Goal: Transaction & Acquisition: Purchase product/service

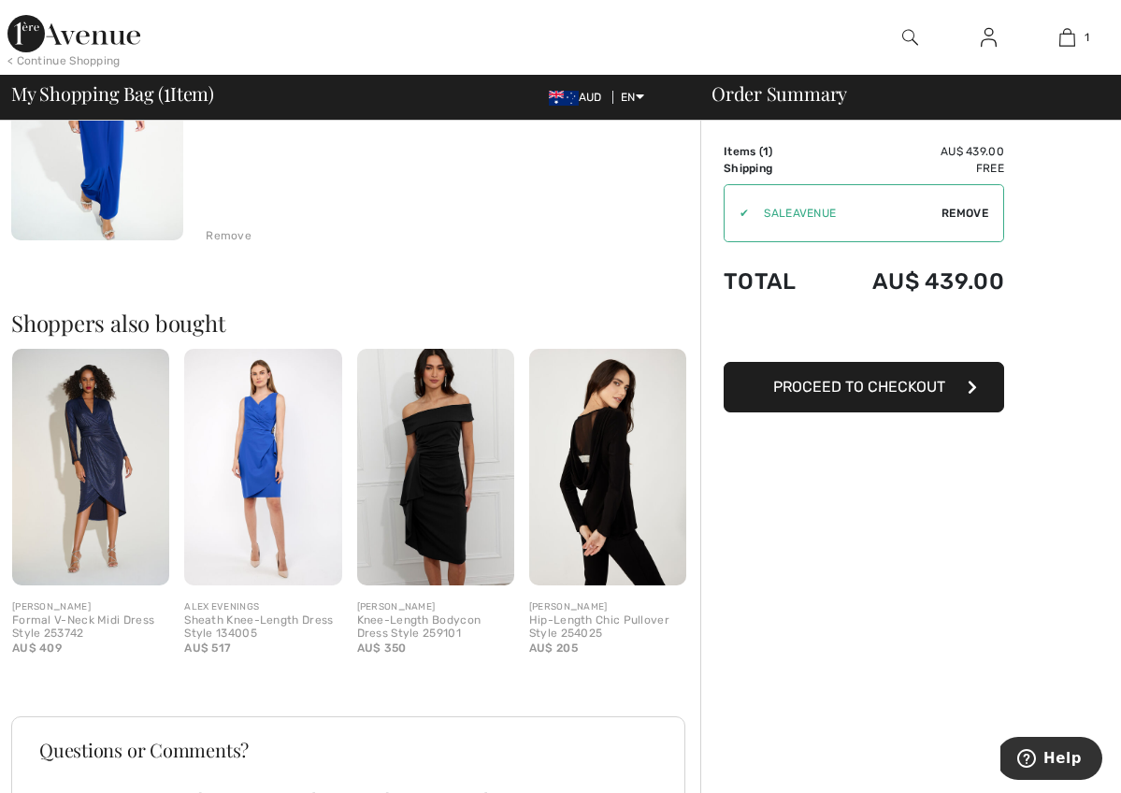
scroll to position [294, 0]
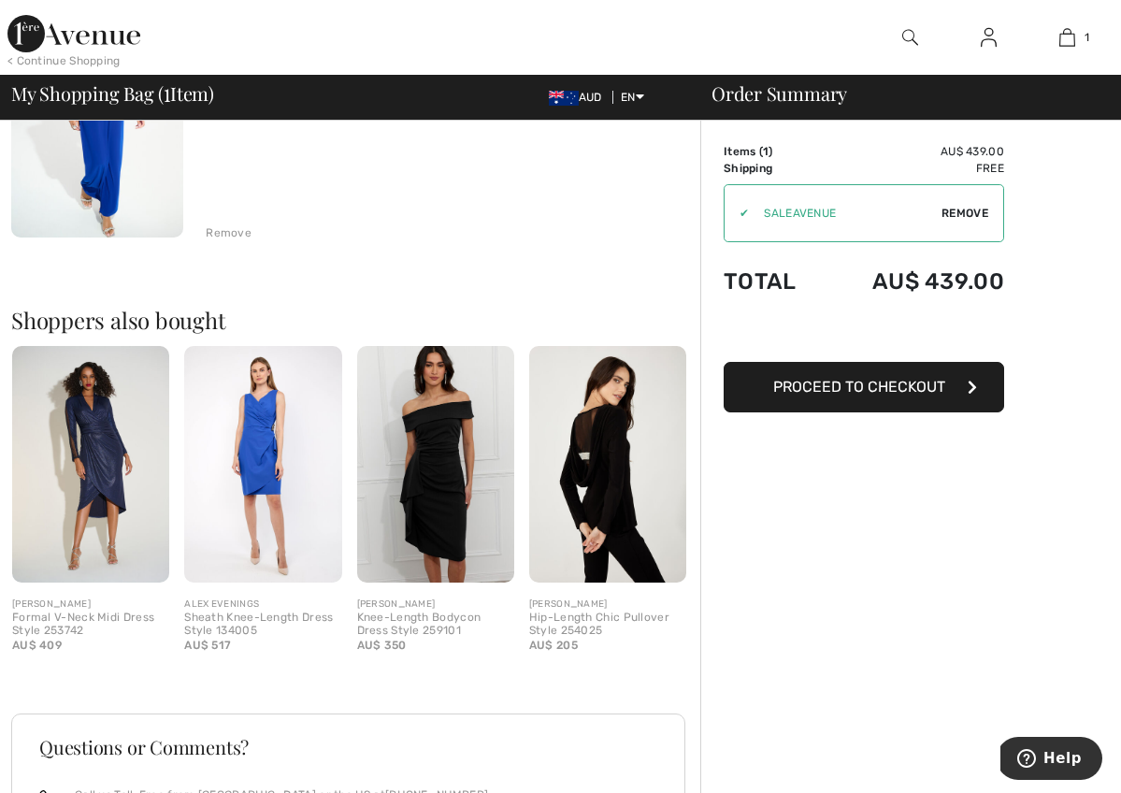
click at [632, 484] on img at bounding box center [607, 464] width 157 height 236
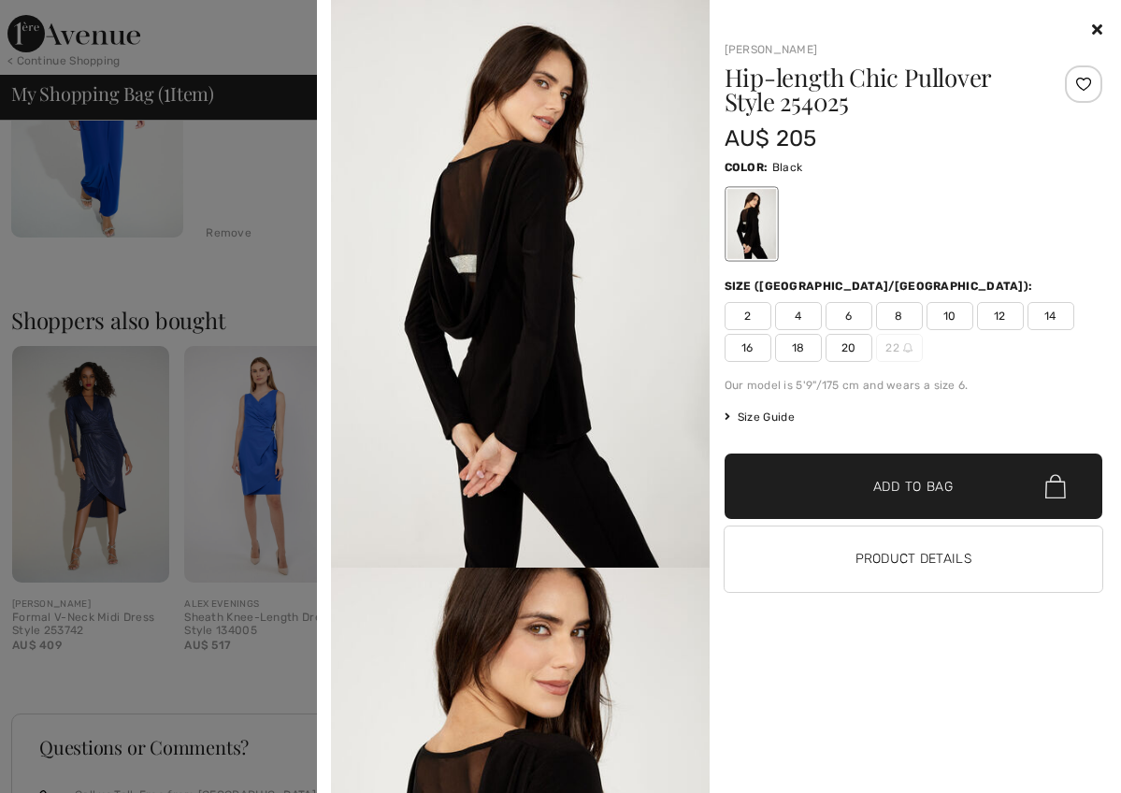
scroll to position [0, 0]
click at [1095, 28] on icon at bounding box center [1097, 28] width 10 height 15
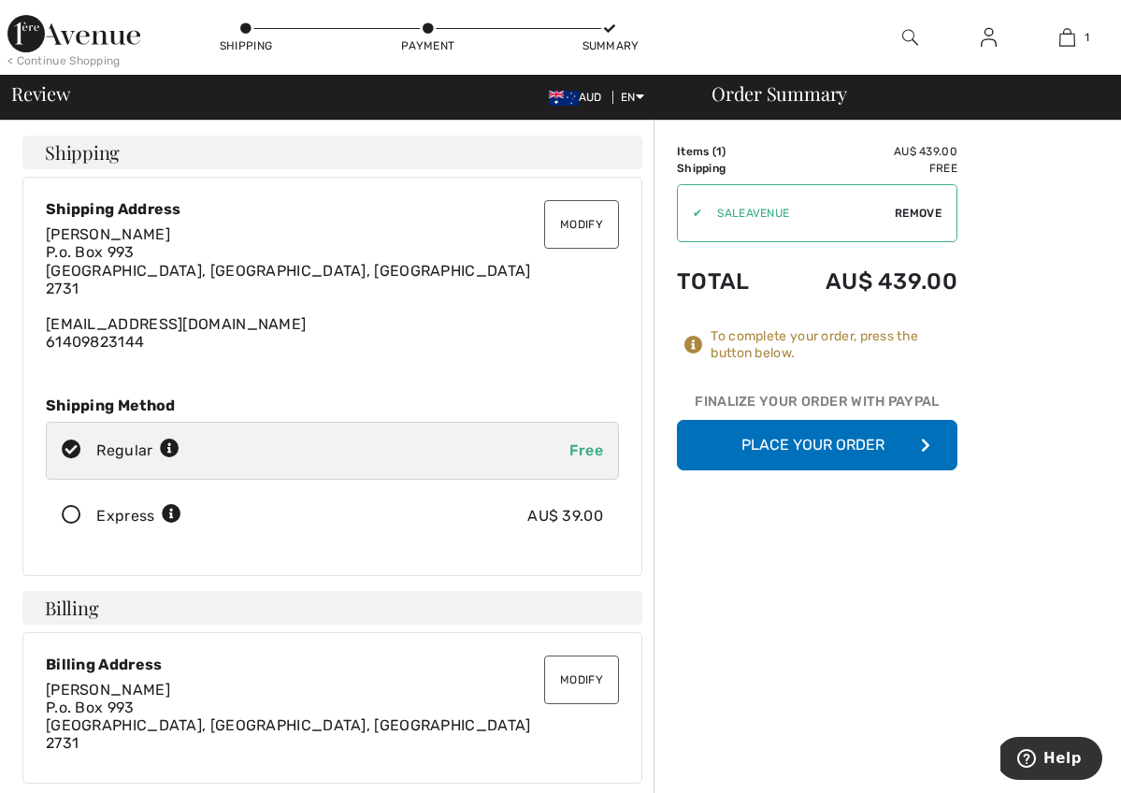
click at [579, 222] on button "Modify" at bounding box center [581, 224] width 75 height 49
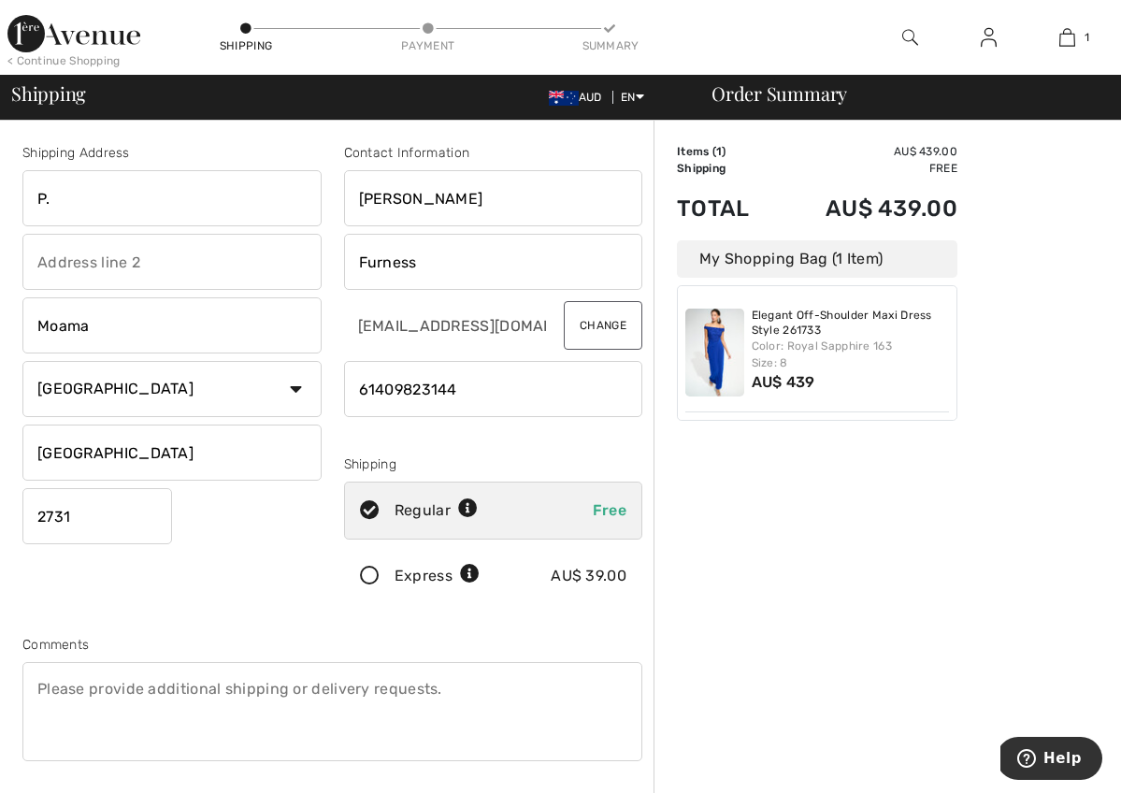
type input "P"
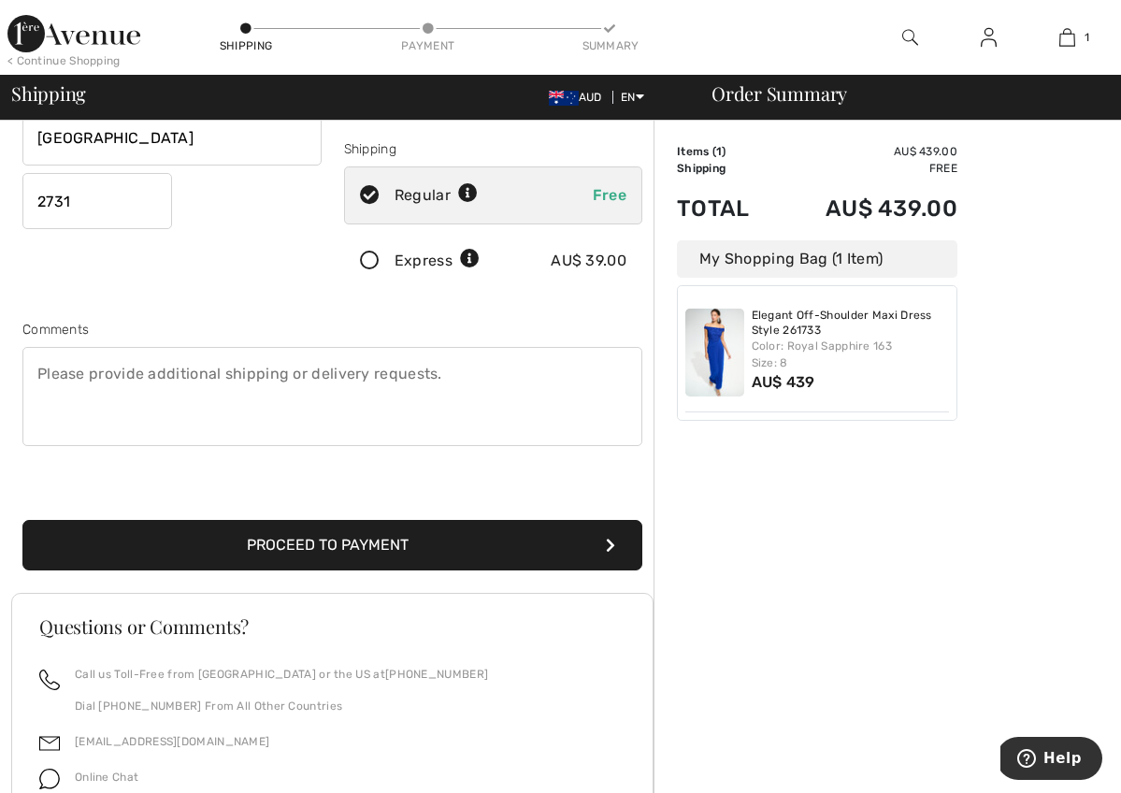
scroll to position [317, 0]
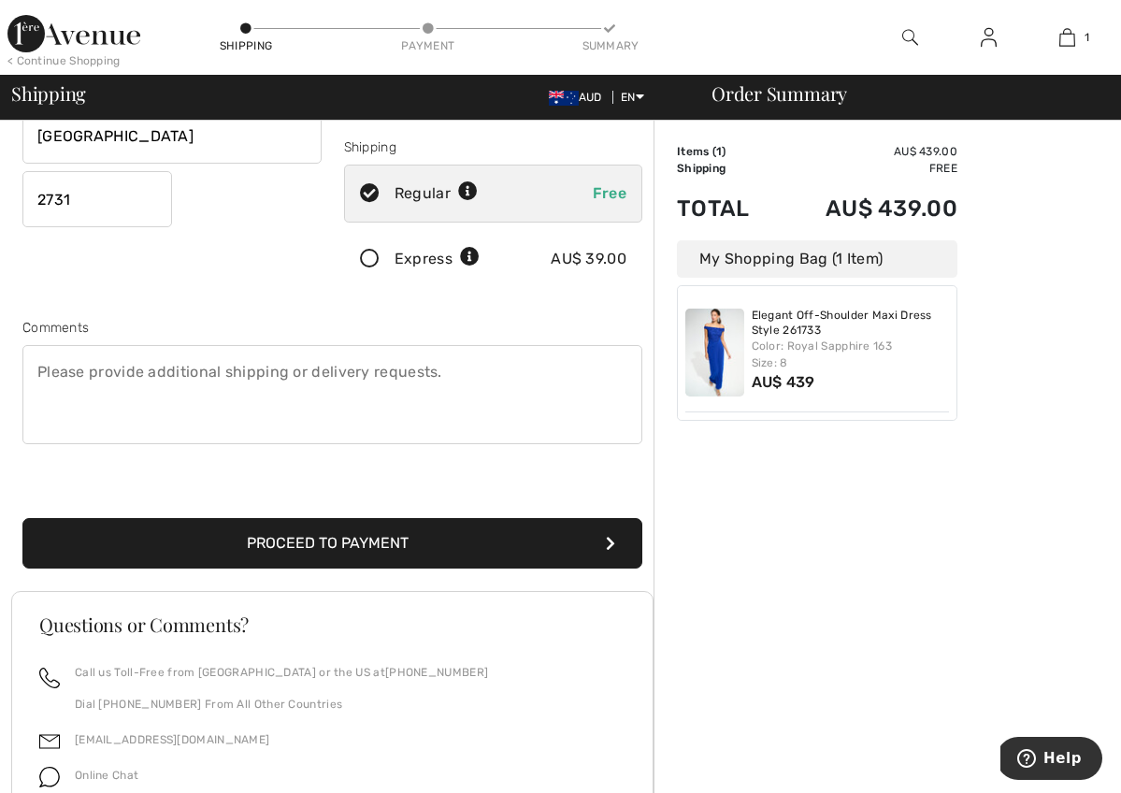
type input "3 Lynn crt"
click at [447, 537] on button "Proceed to Payment" at bounding box center [332, 543] width 620 height 50
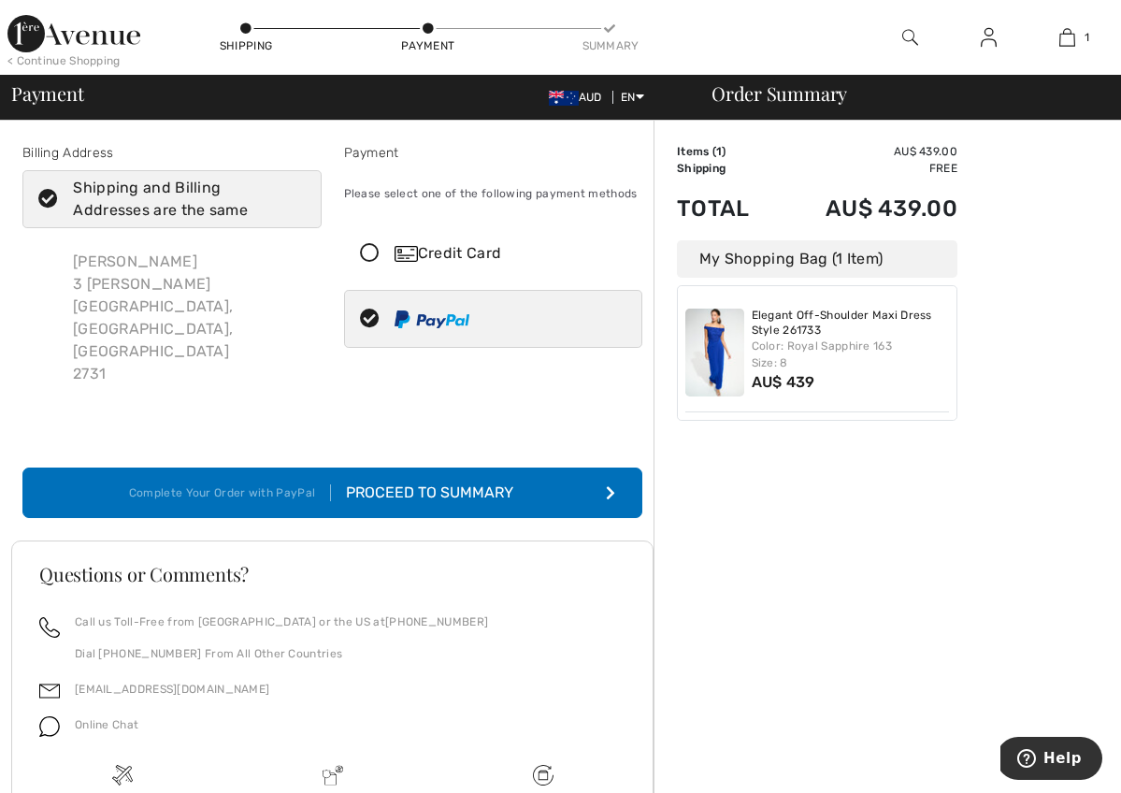
click at [519, 481] on div "Proceed to Summary" at bounding box center [433, 492] width 205 height 22
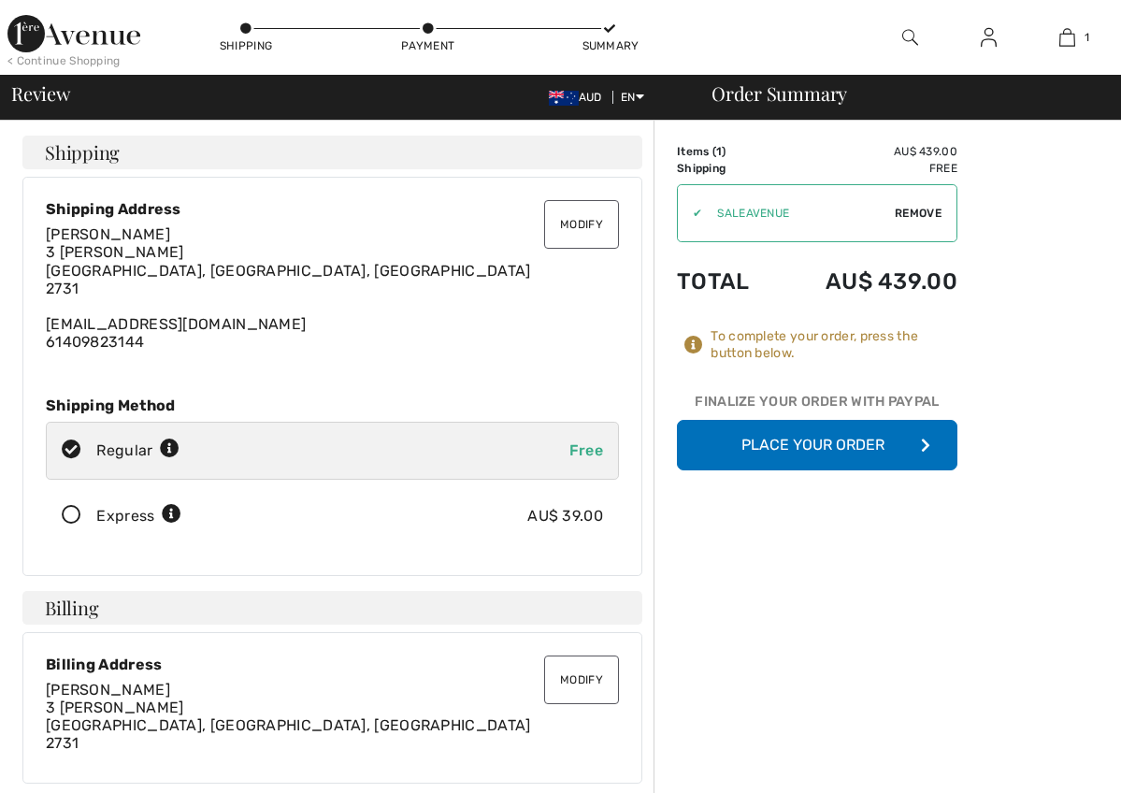
checkbox input "true"
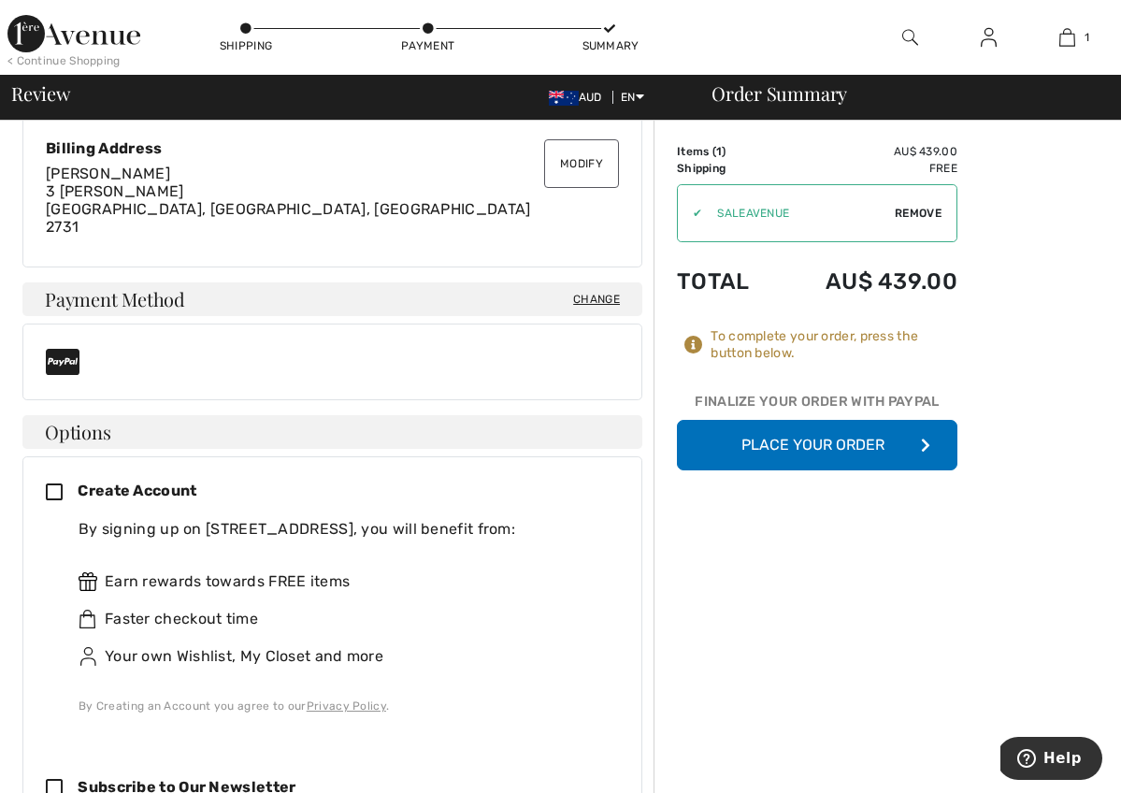
scroll to position [511, 0]
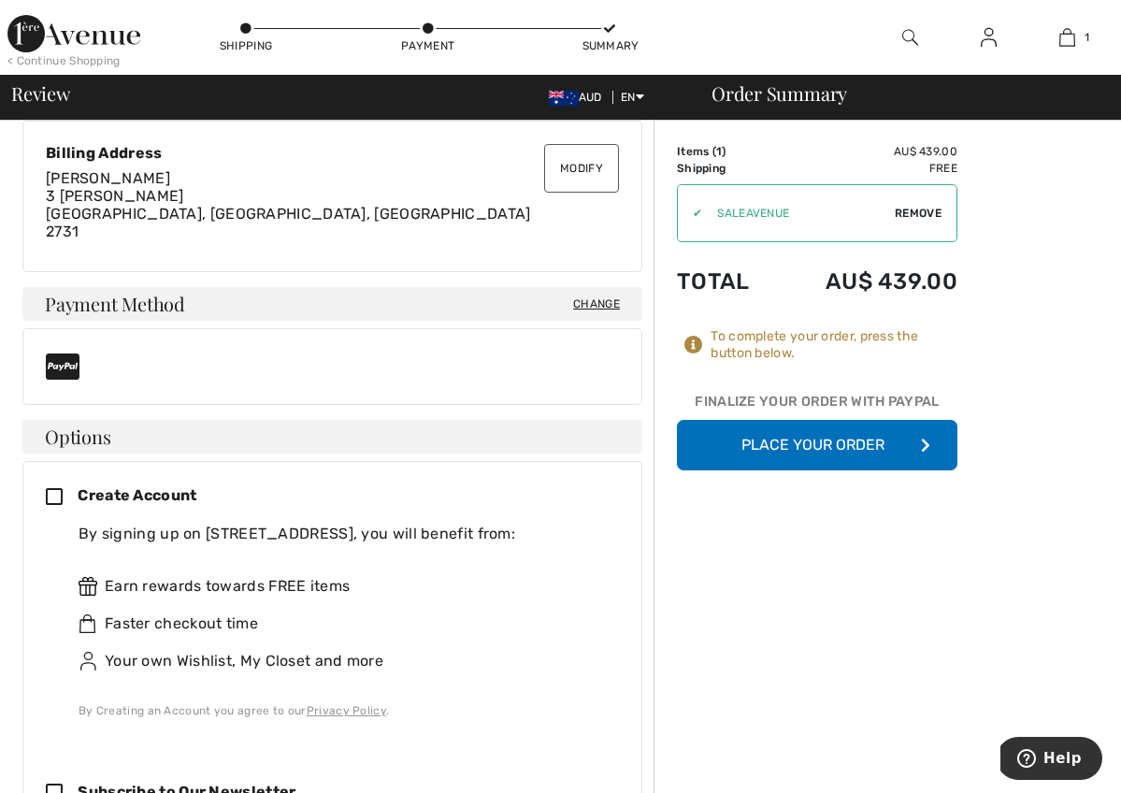
click at [53, 490] on icon at bounding box center [62, 498] width 32 height 20
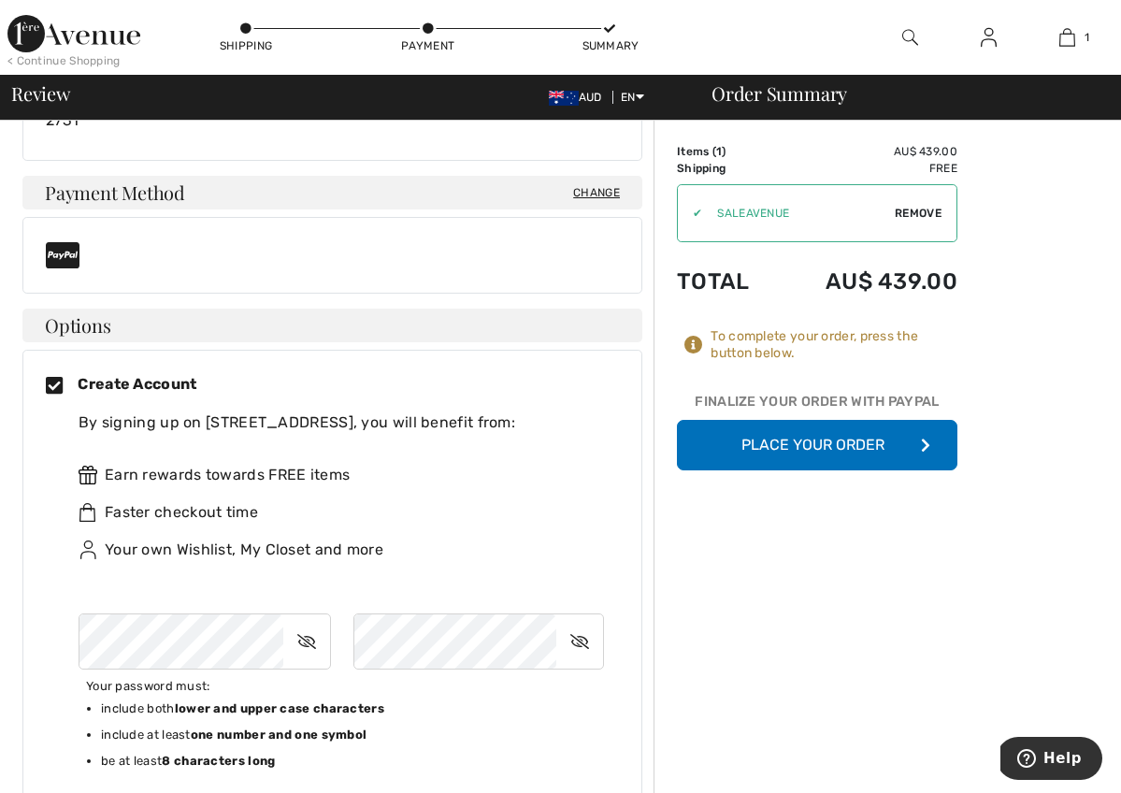
scroll to position [0, 0]
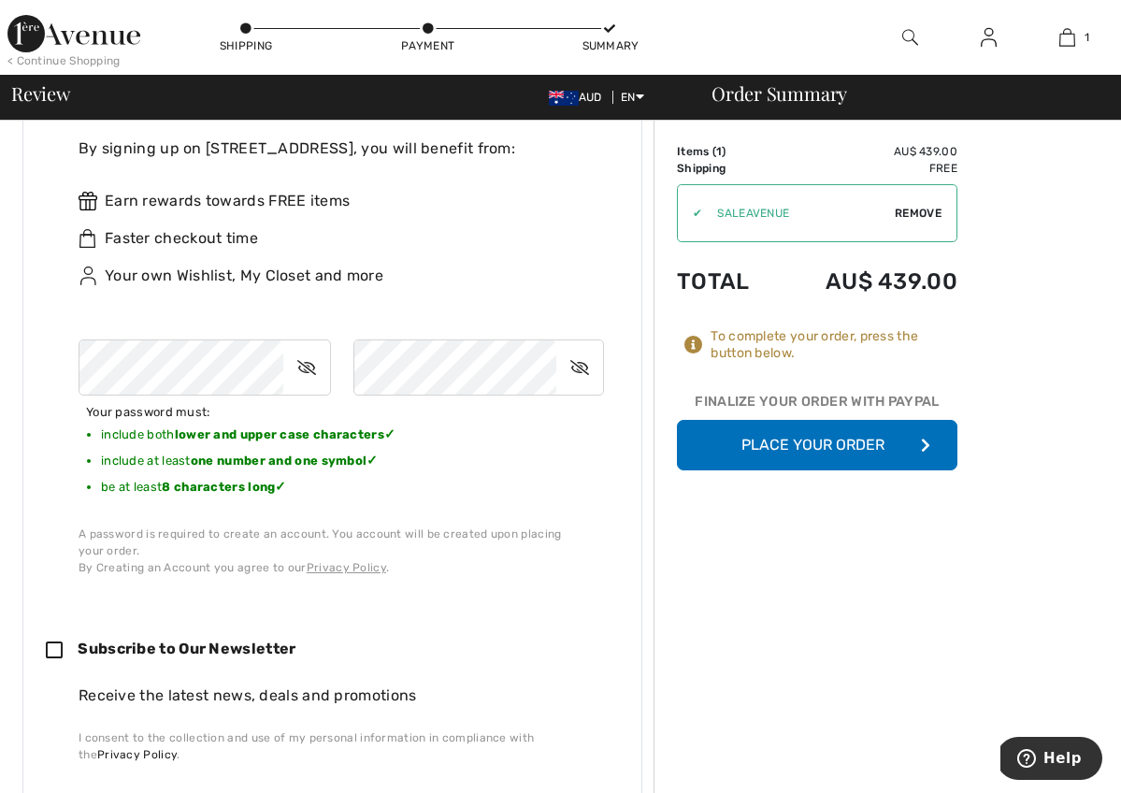
scroll to position [875, 0]
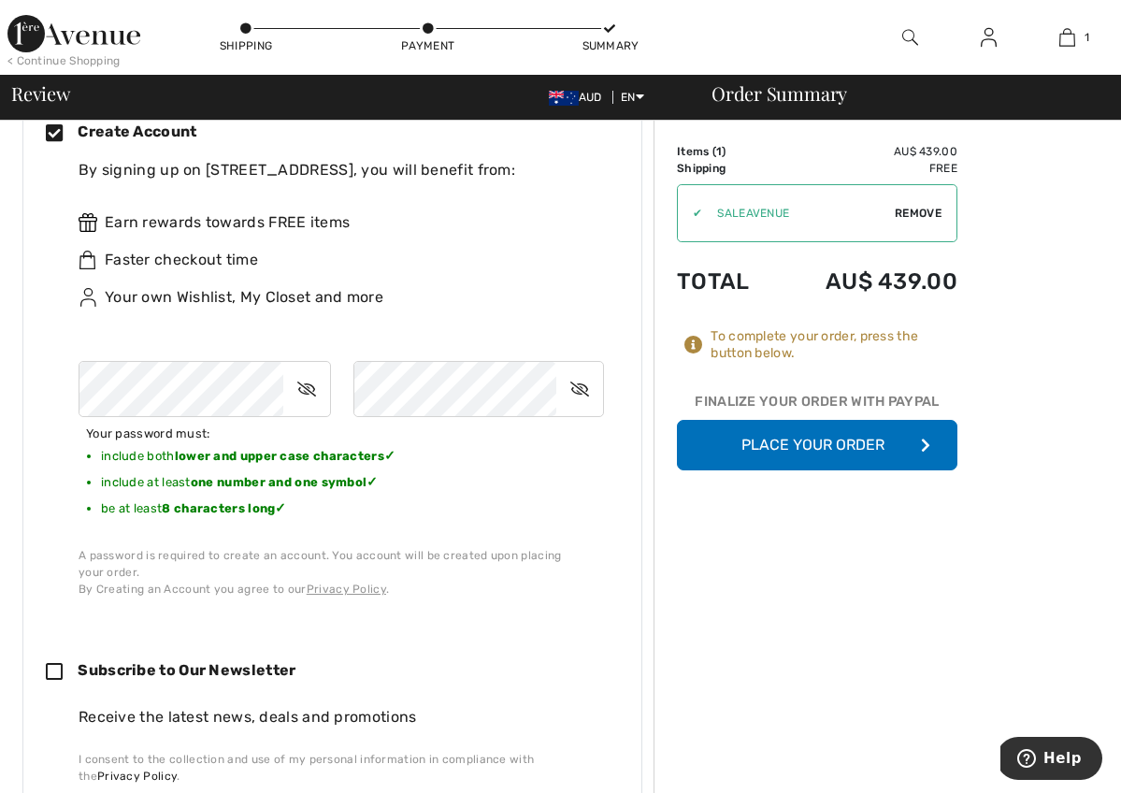
click at [303, 379] on icon at bounding box center [306, 388] width 47 height 43
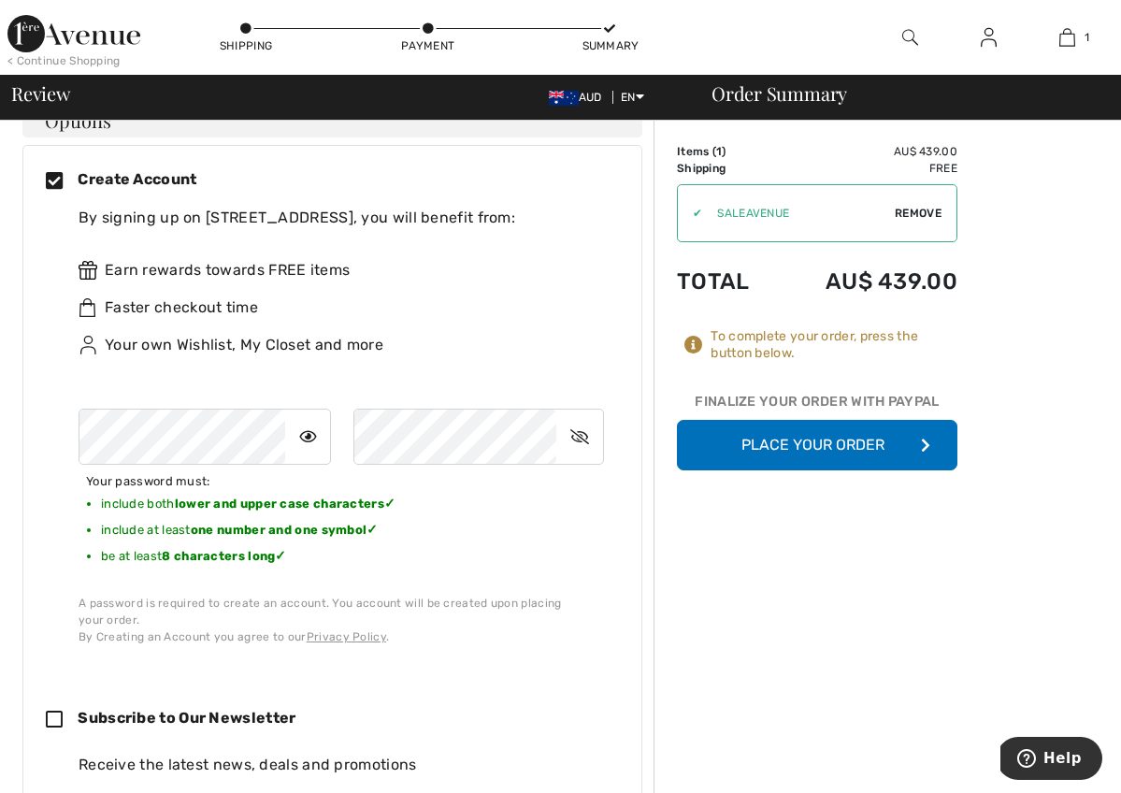
scroll to position [824, 0]
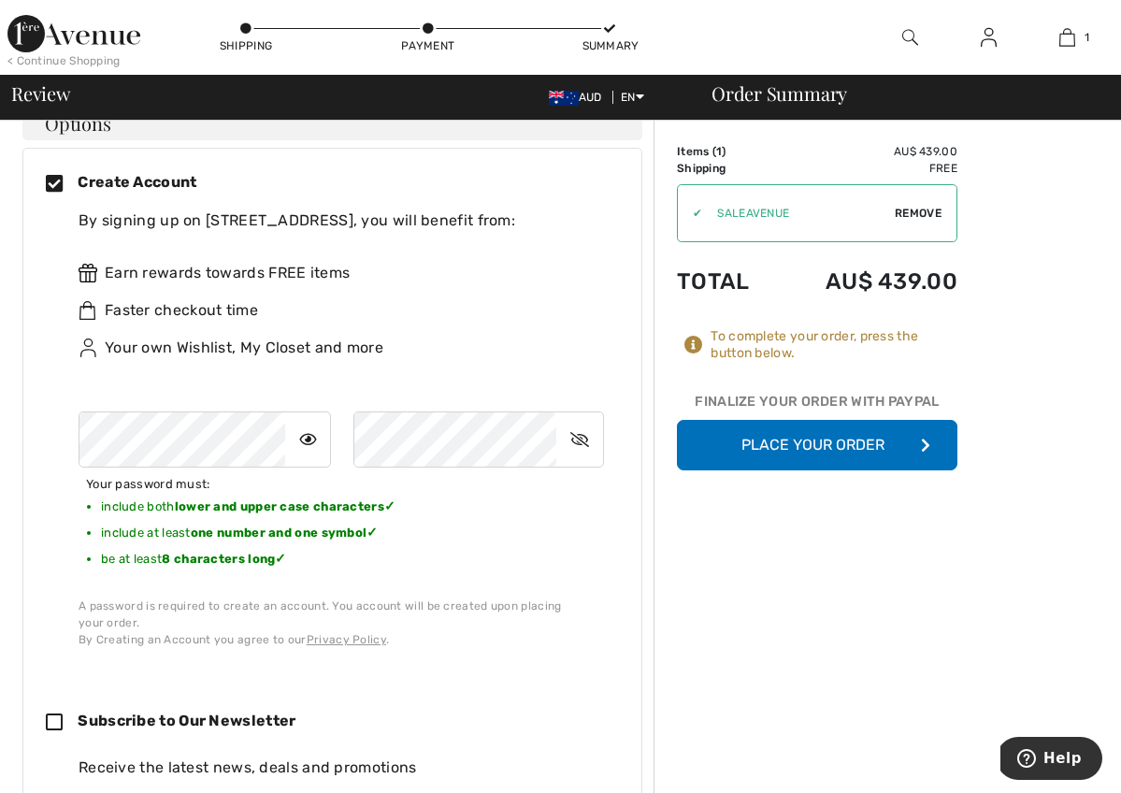
click at [581, 432] on icon at bounding box center [579, 439] width 47 height 43
click at [558, 428] on icon at bounding box center [580, 439] width 45 height 43
click at [526, 510] on li "include both lower and upper case characters ✓" at bounding box center [319, 509] width 437 height 26
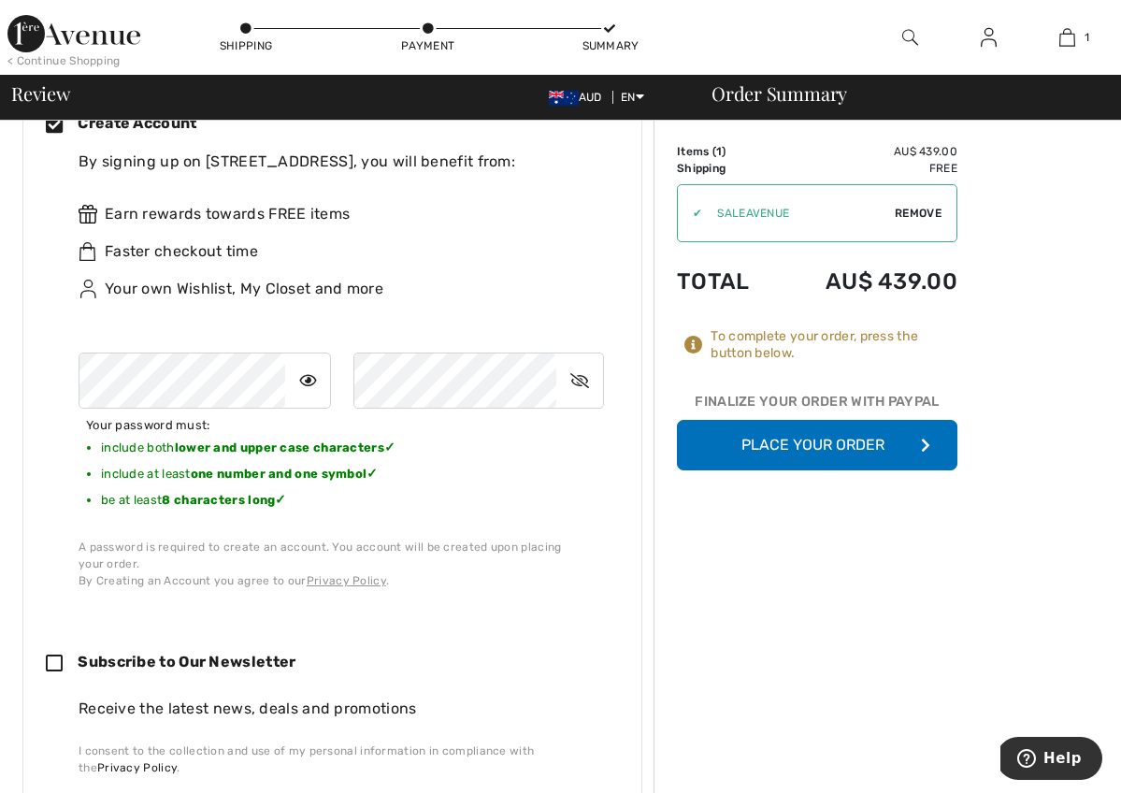
scroll to position [886, 0]
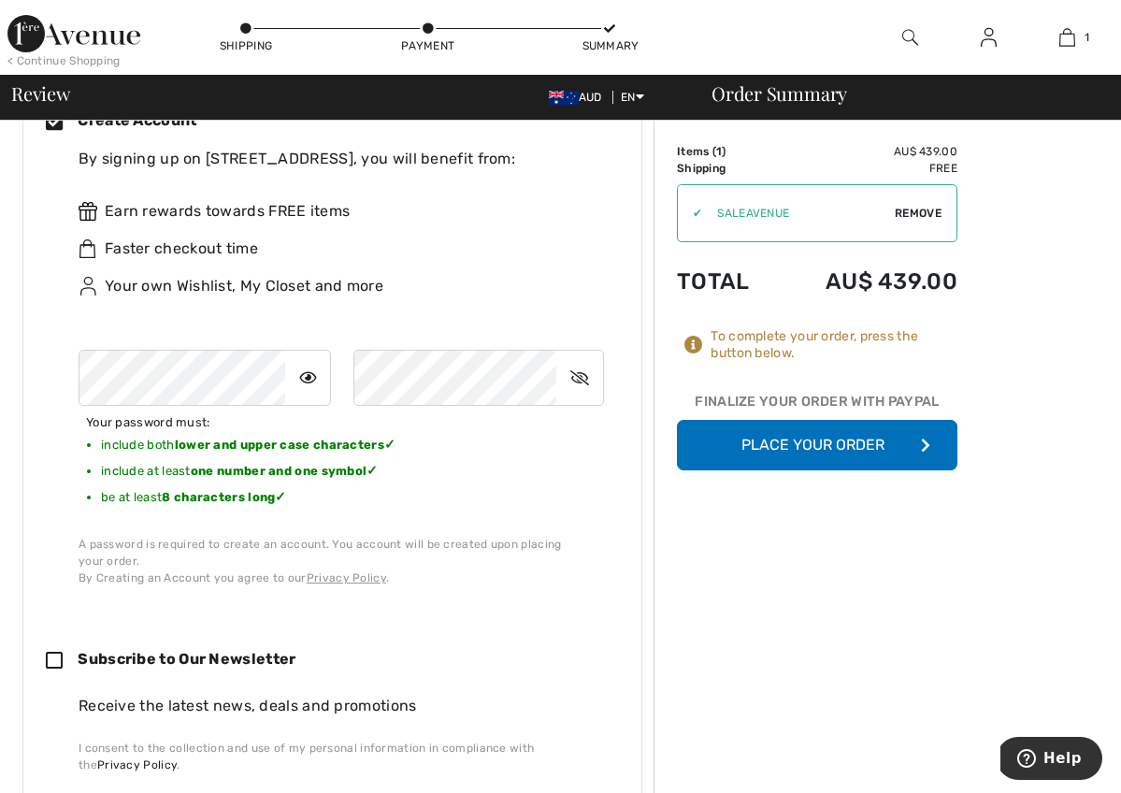
click at [577, 373] on icon at bounding box center [579, 377] width 47 height 43
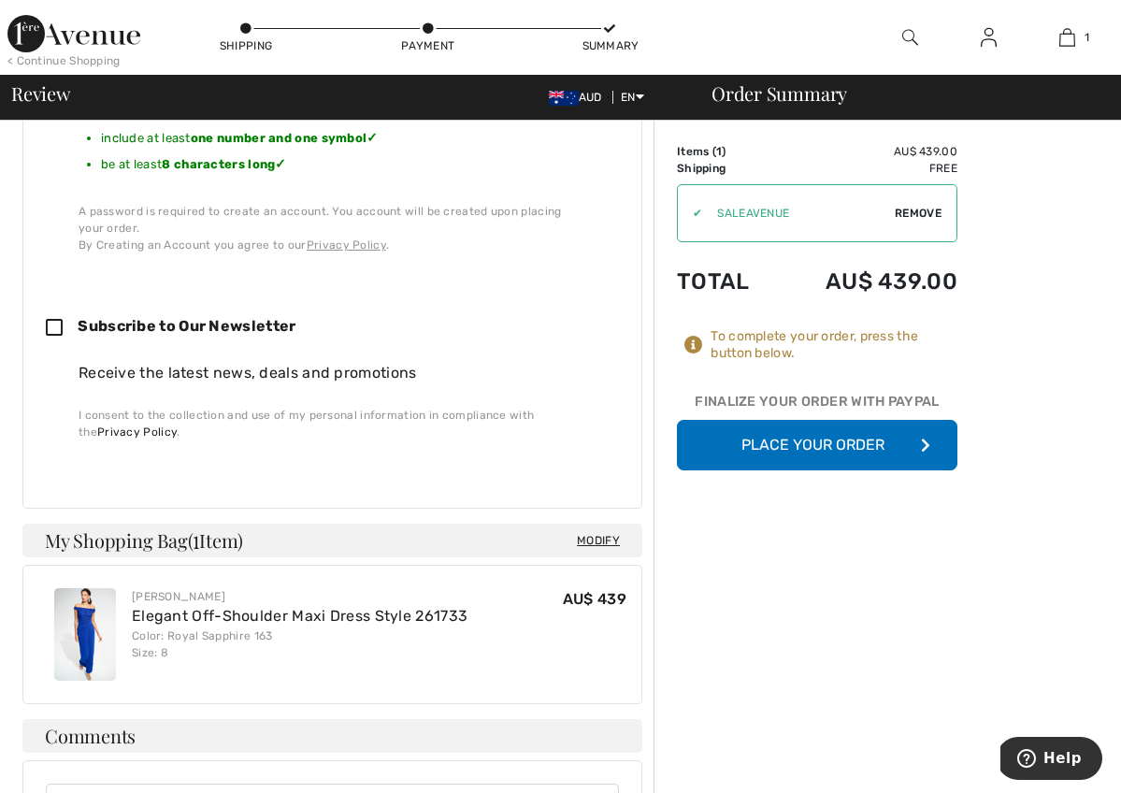
scroll to position [1219, 0]
click at [55, 319] on icon at bounding box center [62, 329] width 32 height 20
checkbox input "true"
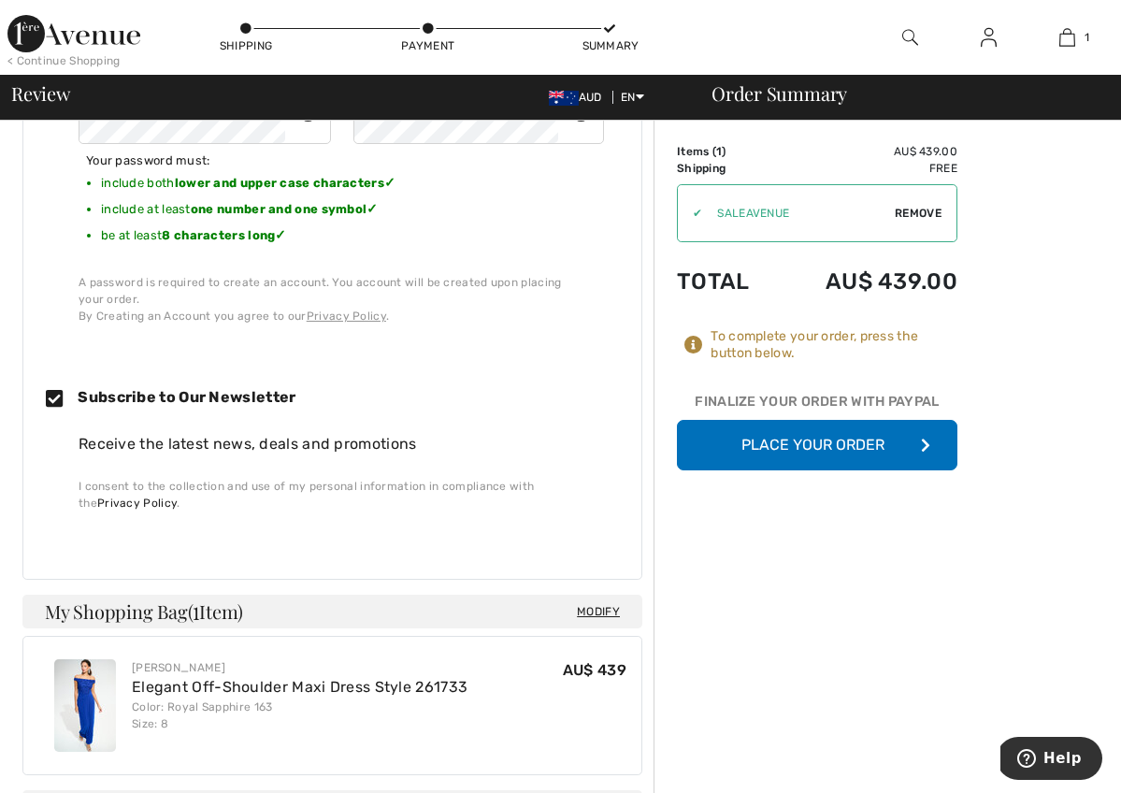
scroll to position [1139, 0]
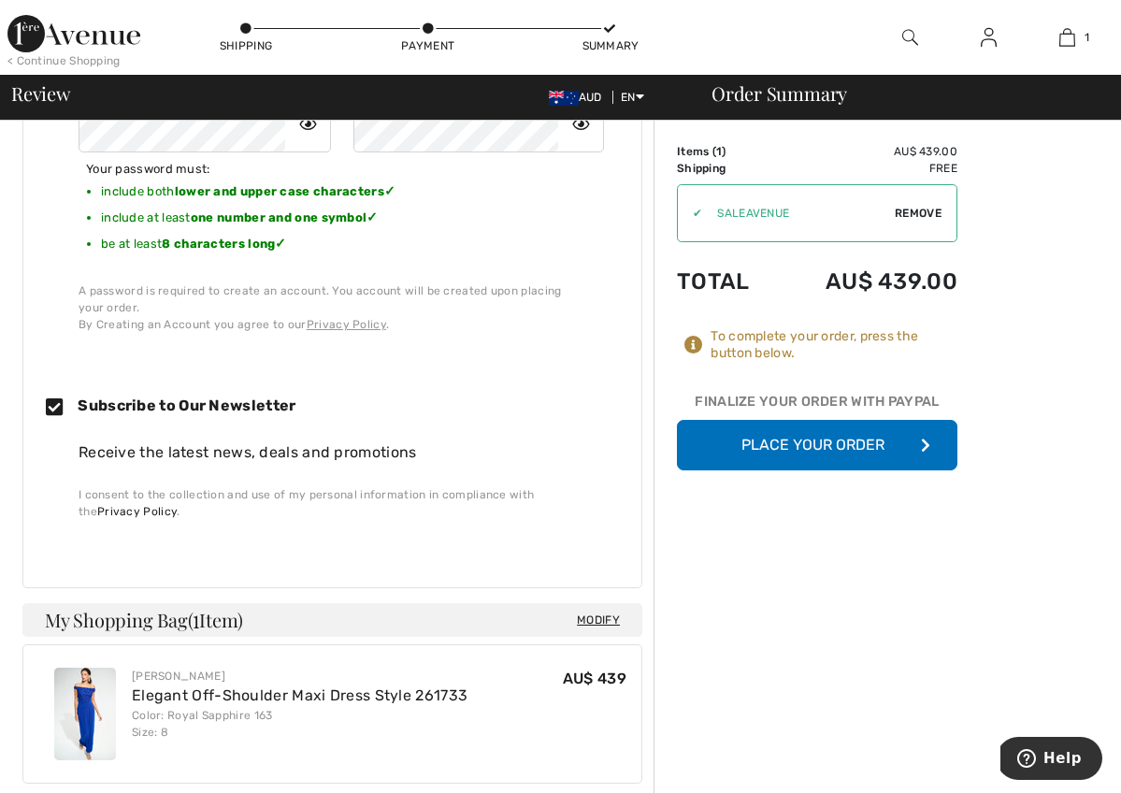
click at [818, 438] on button "Place Your Order" at bounding box center [817, 445] width 280 height 50
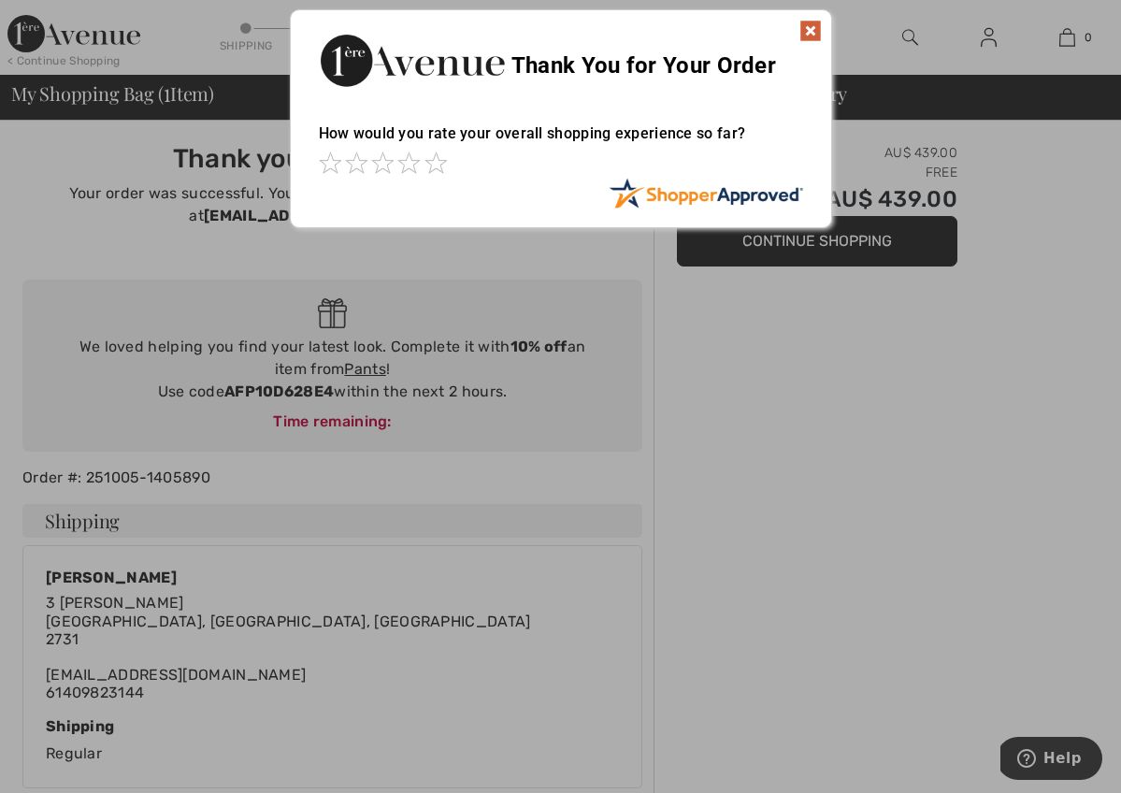
click at [813, 26] on img at bounding box center [810, 31] width 22 height 22
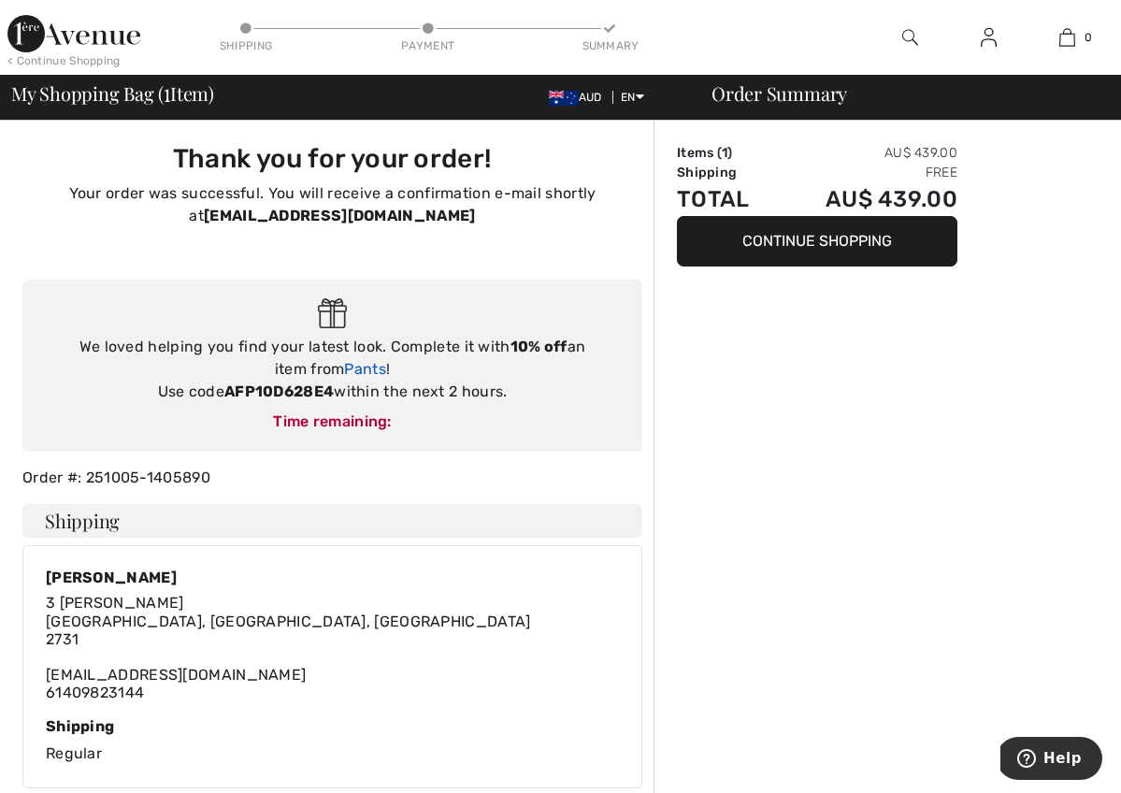
click at [344, 365] on link "Pants" at bounding box center [365, 369] width 42 height 18
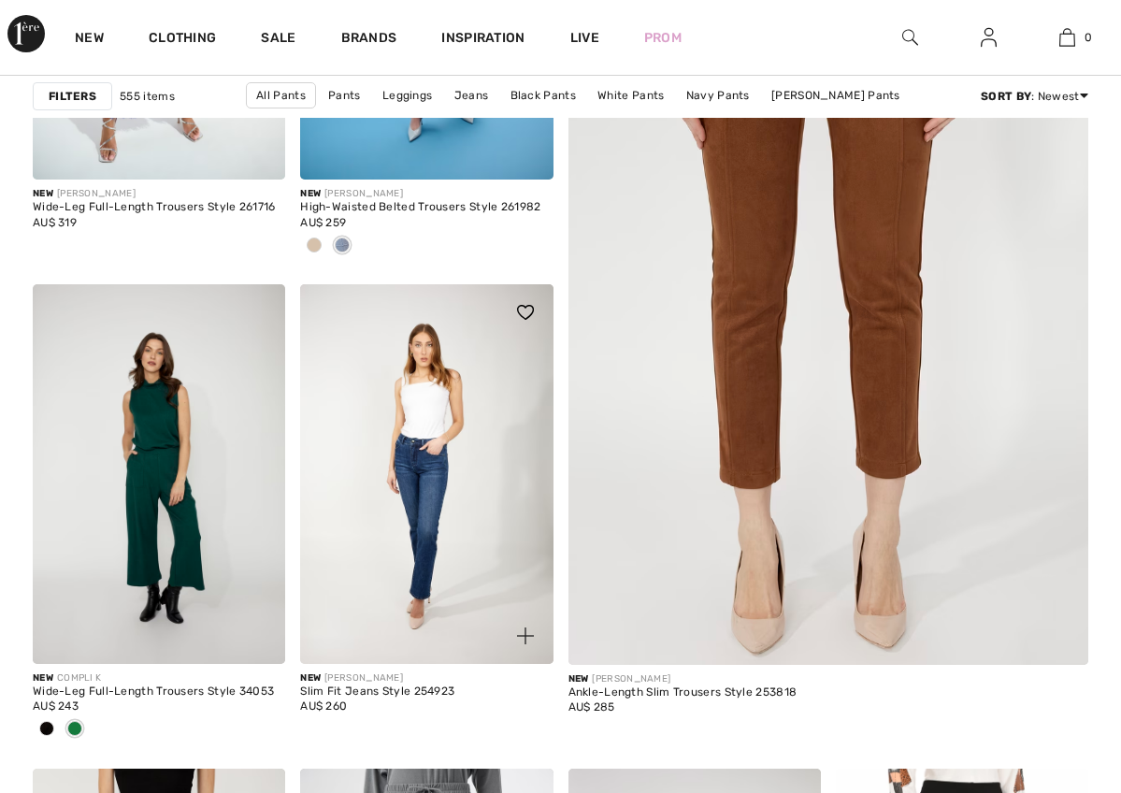
checkbox input "true"
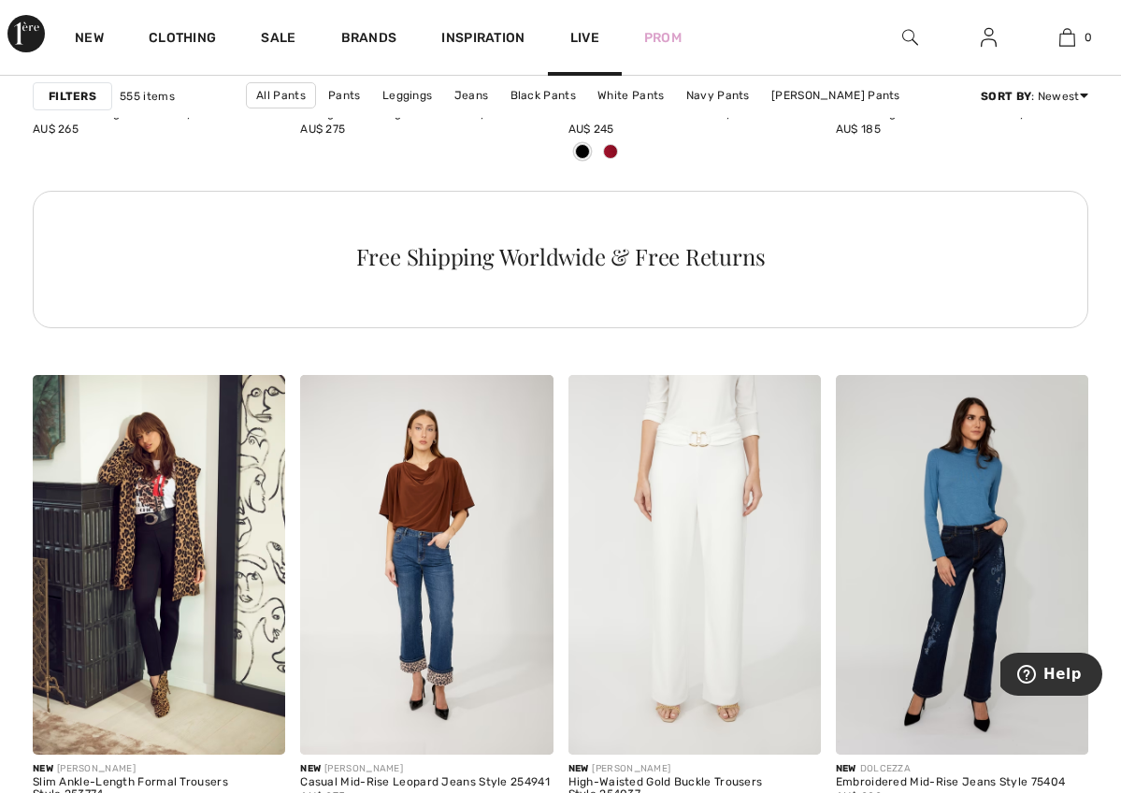
scroll to position [1705, 0]
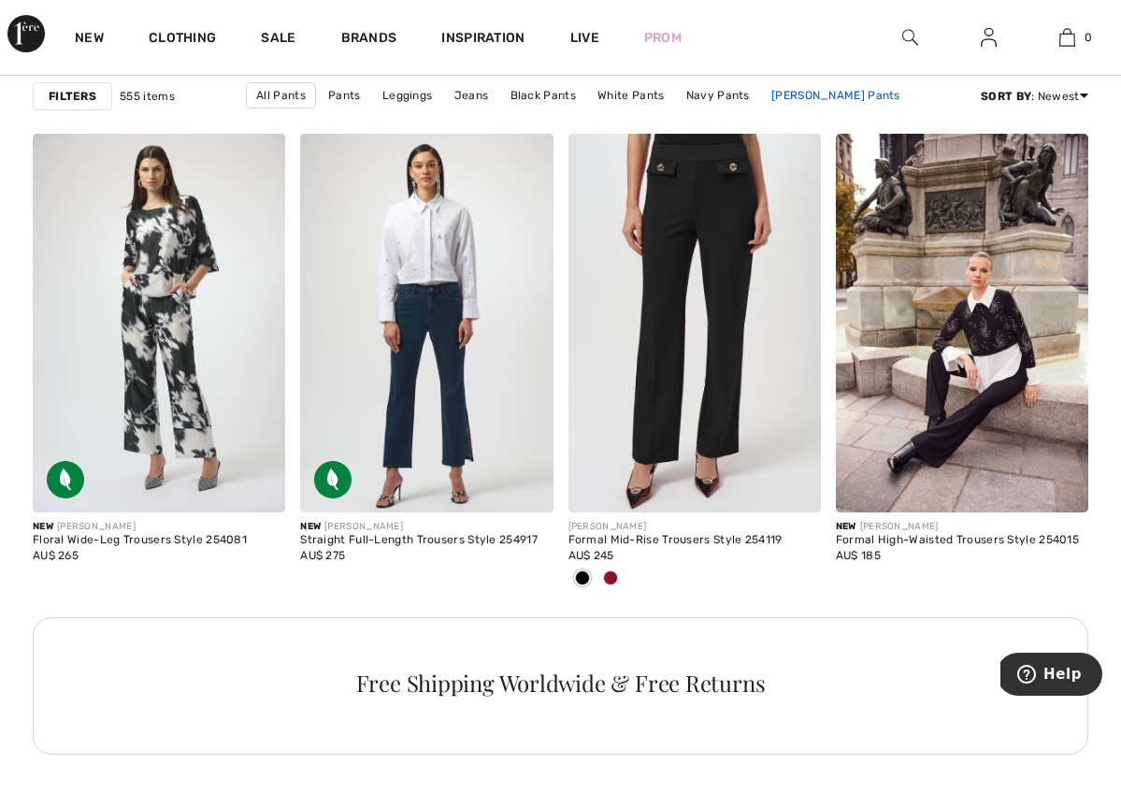
click at [762, 91] on link "Joseph Ribkoff Pants" at bounding box center [836, 95] width 148 height 24
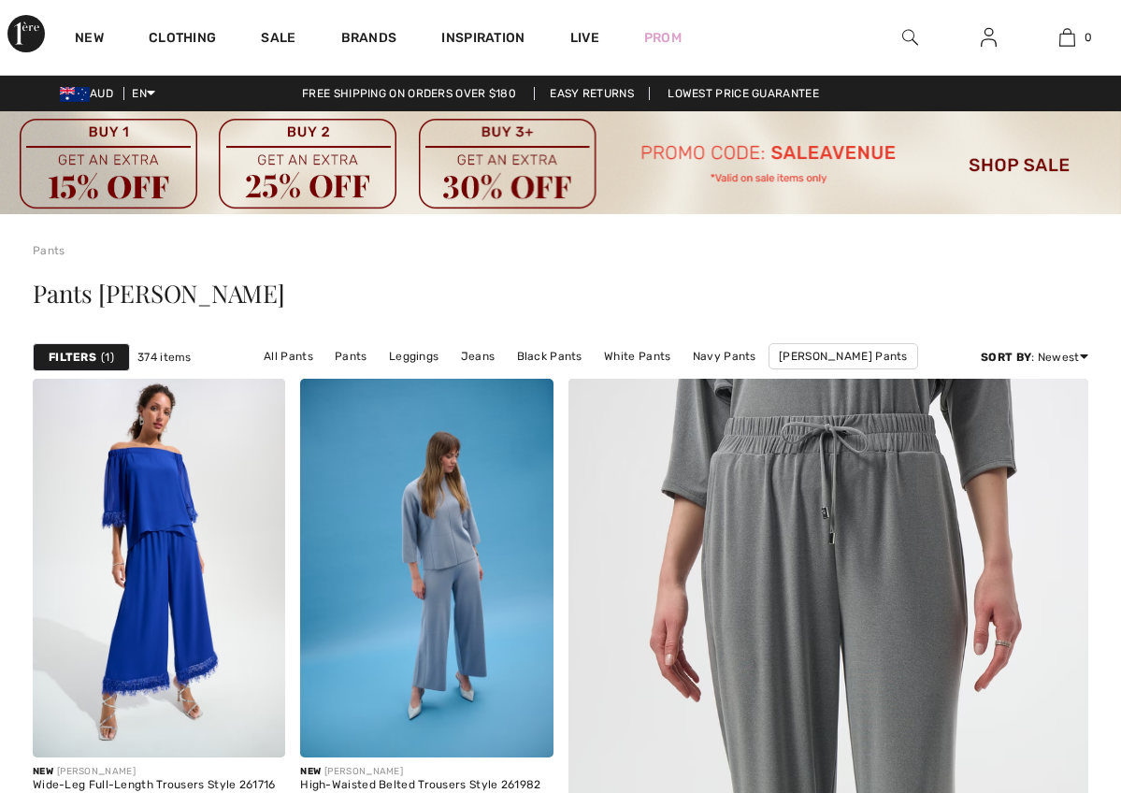
checkbox input "true"
click at [648, 261] on div "Pants [PERSON_NAME]" at bounding box center [560, 297] width 1055 height 77
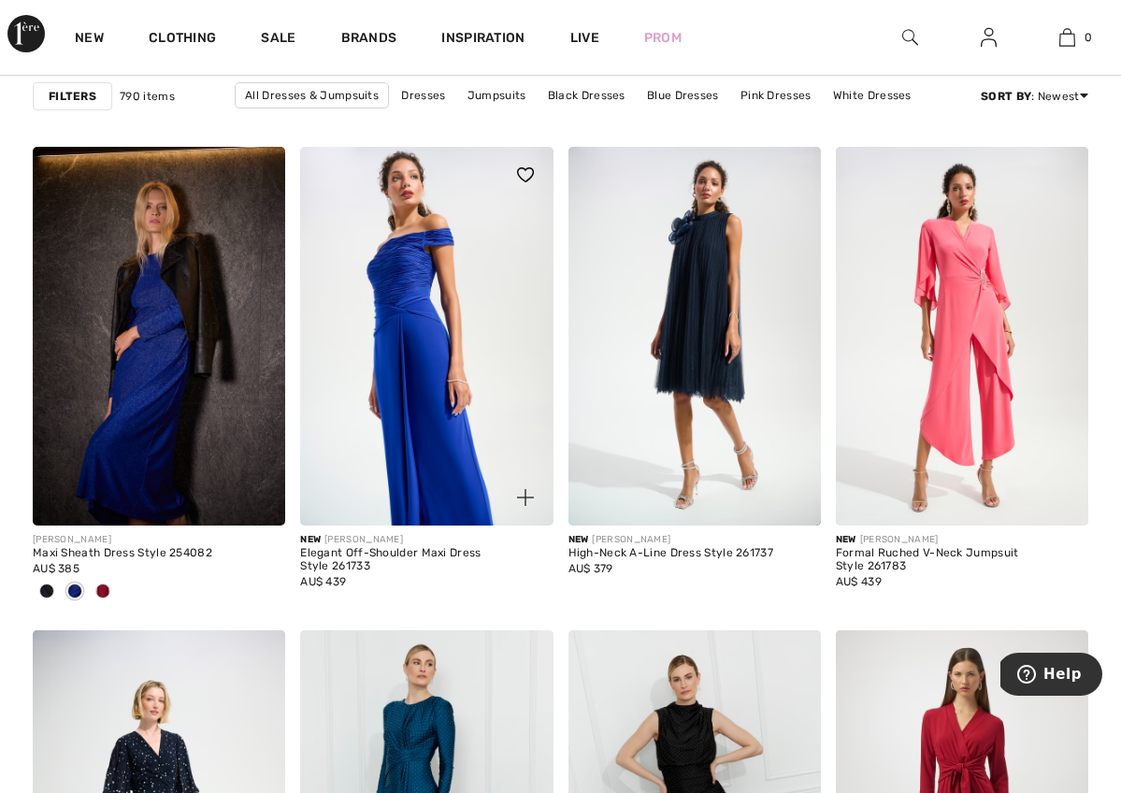
click at [415, 355] on img at bounding box center [426, 336] width 252 height 379
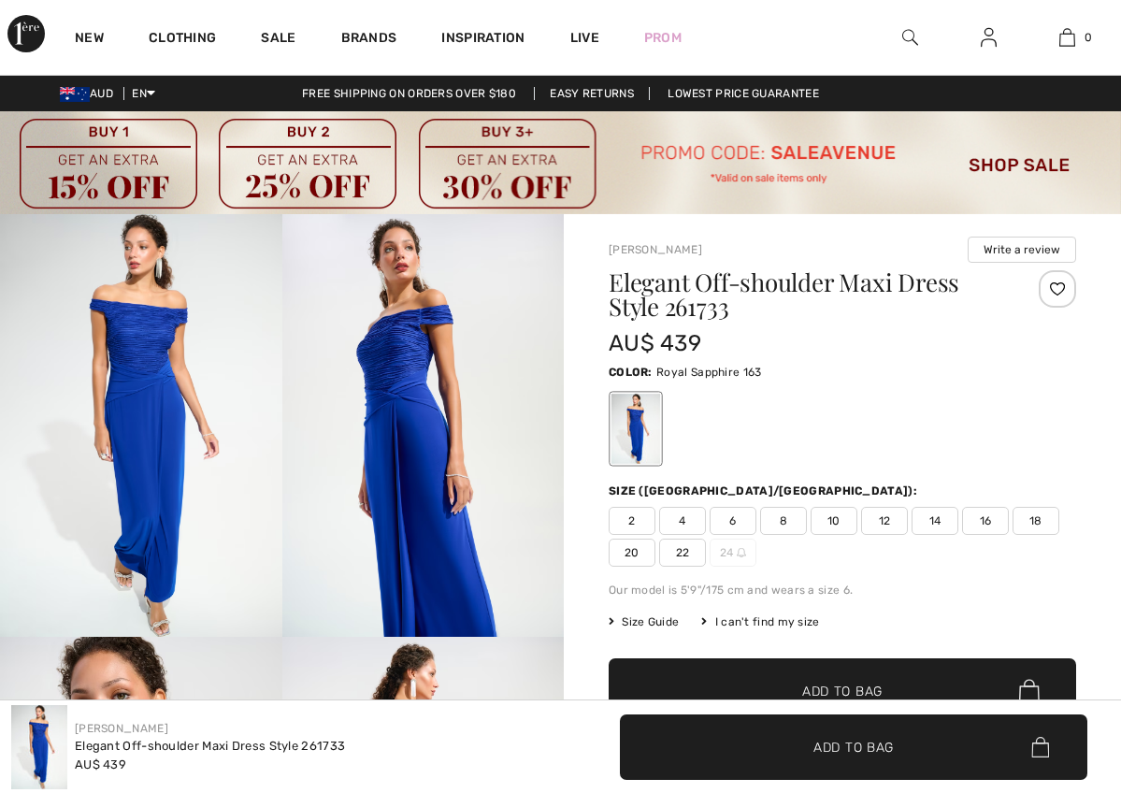
checkbox input "true"
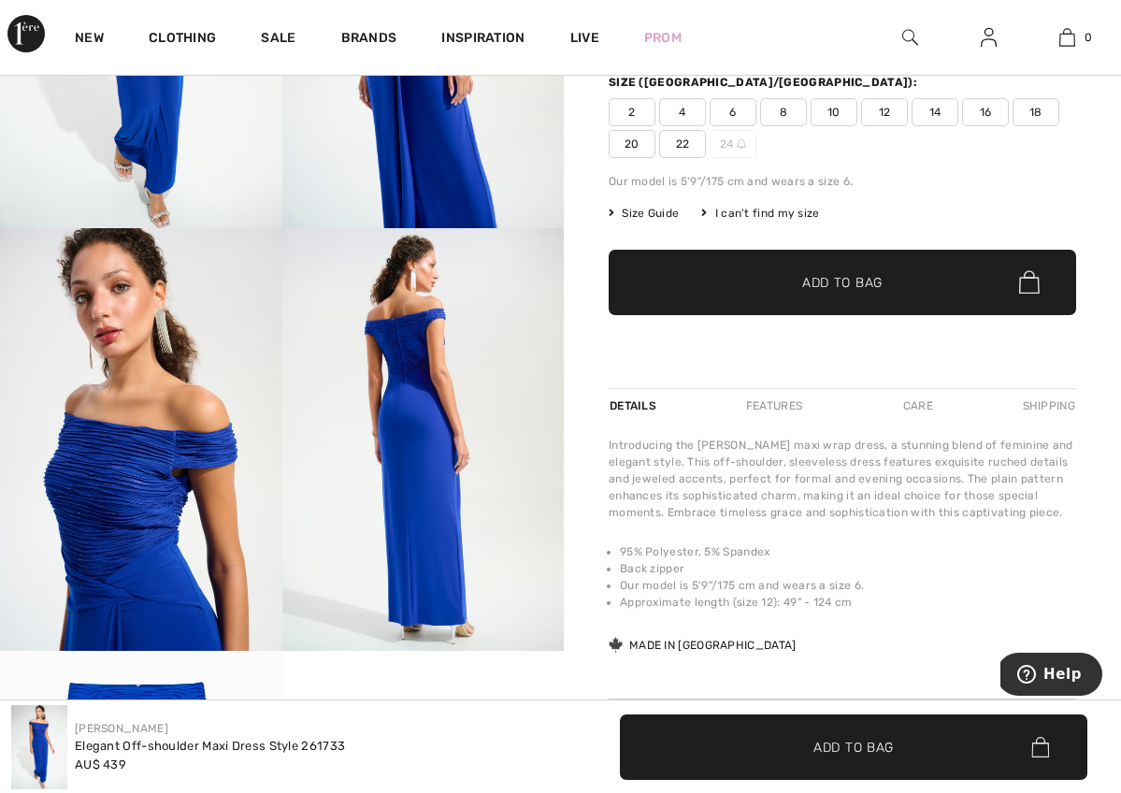
scroll to position [471, 0]
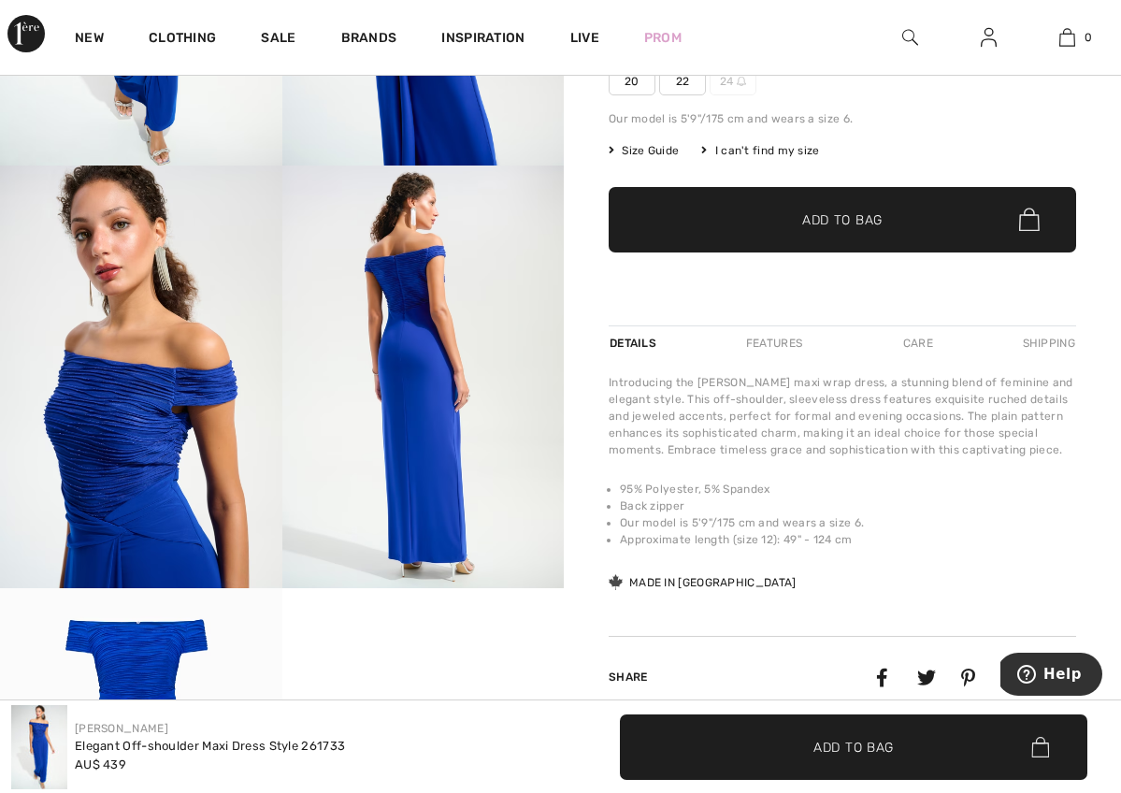
click at [171, 440] on img at bounding box center [141, 376] width 282 height 422
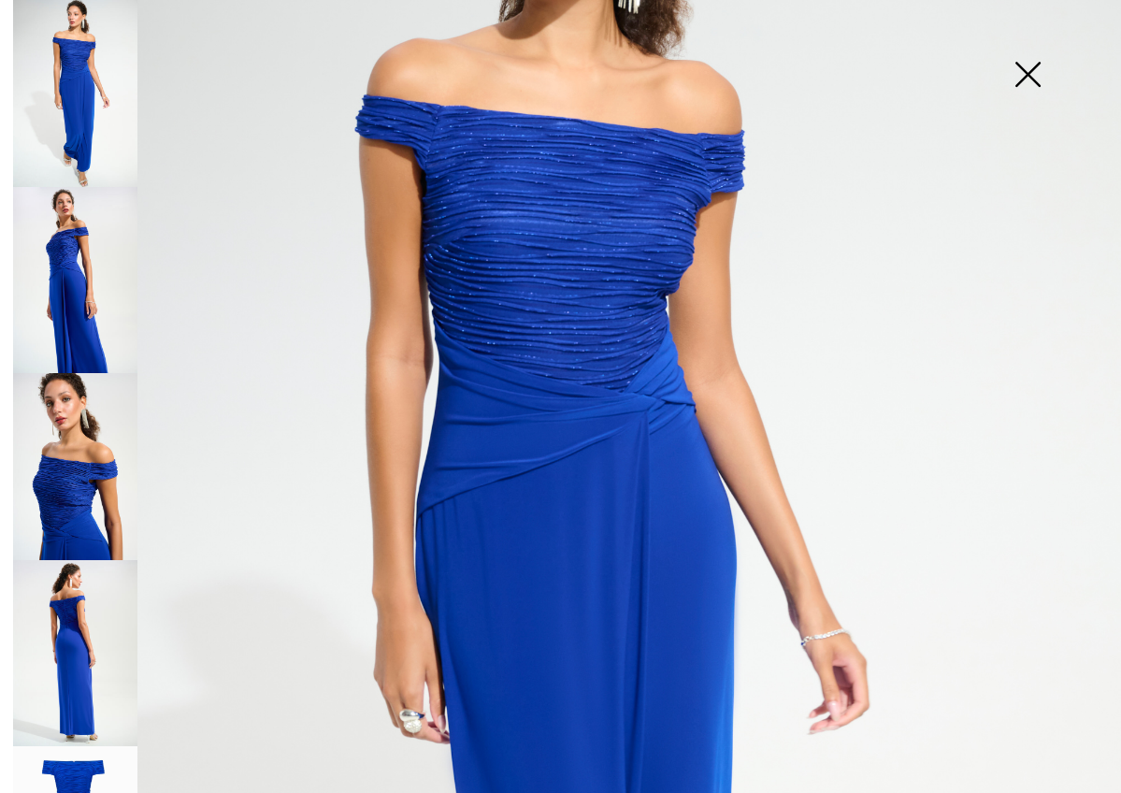
scroll to position [243, 0]
click at [76, 274] on img at bounding box center [75, 280] width 124 height 187
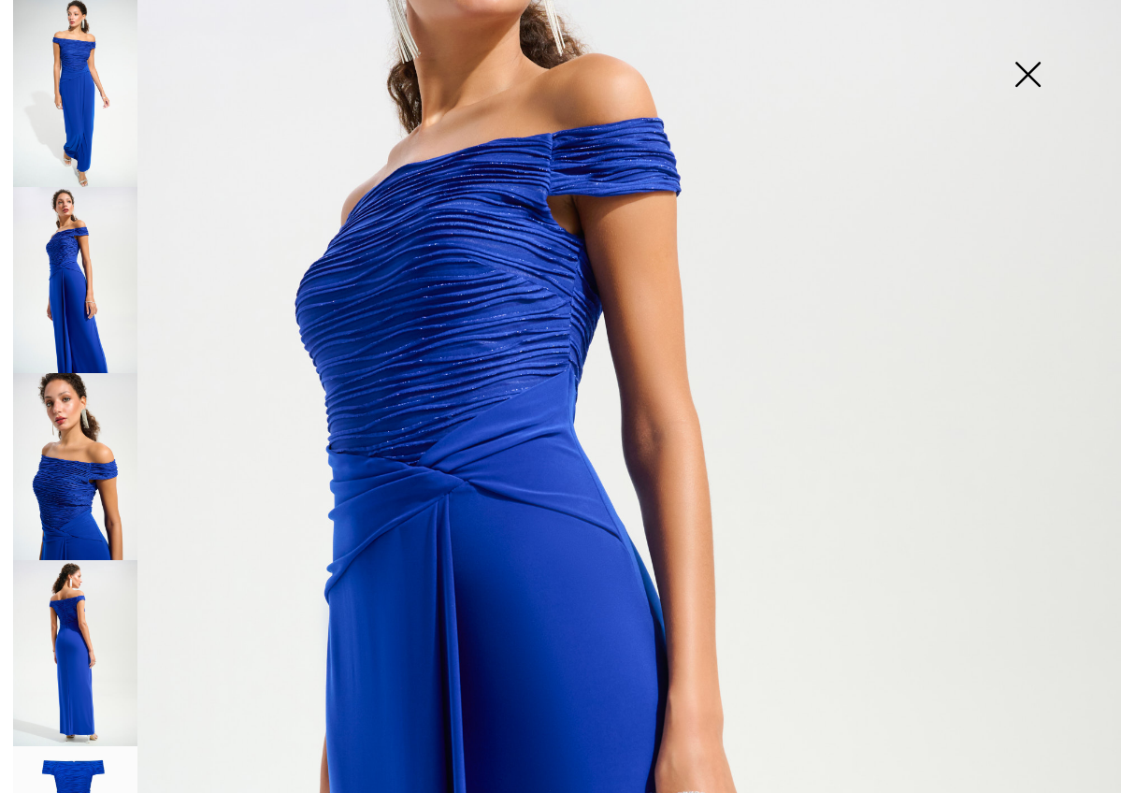
click at [75, 98] on img at bounding box center [75, 93] width 124 height 187
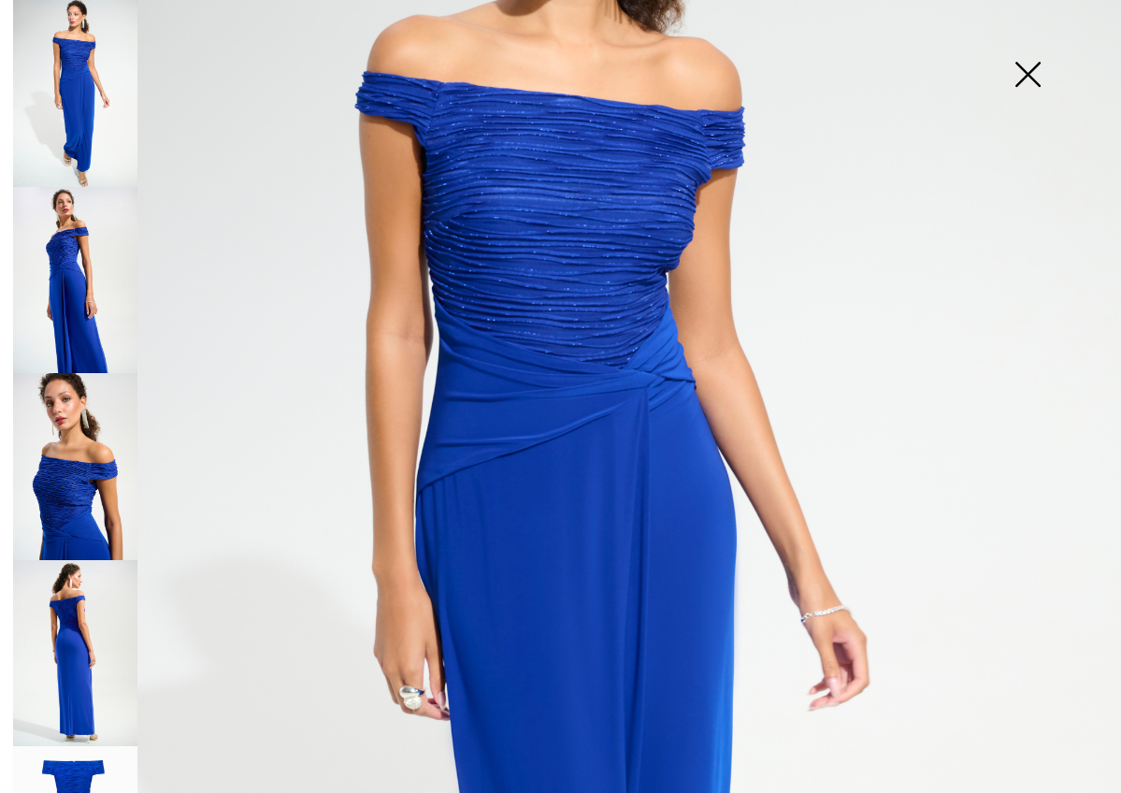
scroll to position [240, 0]
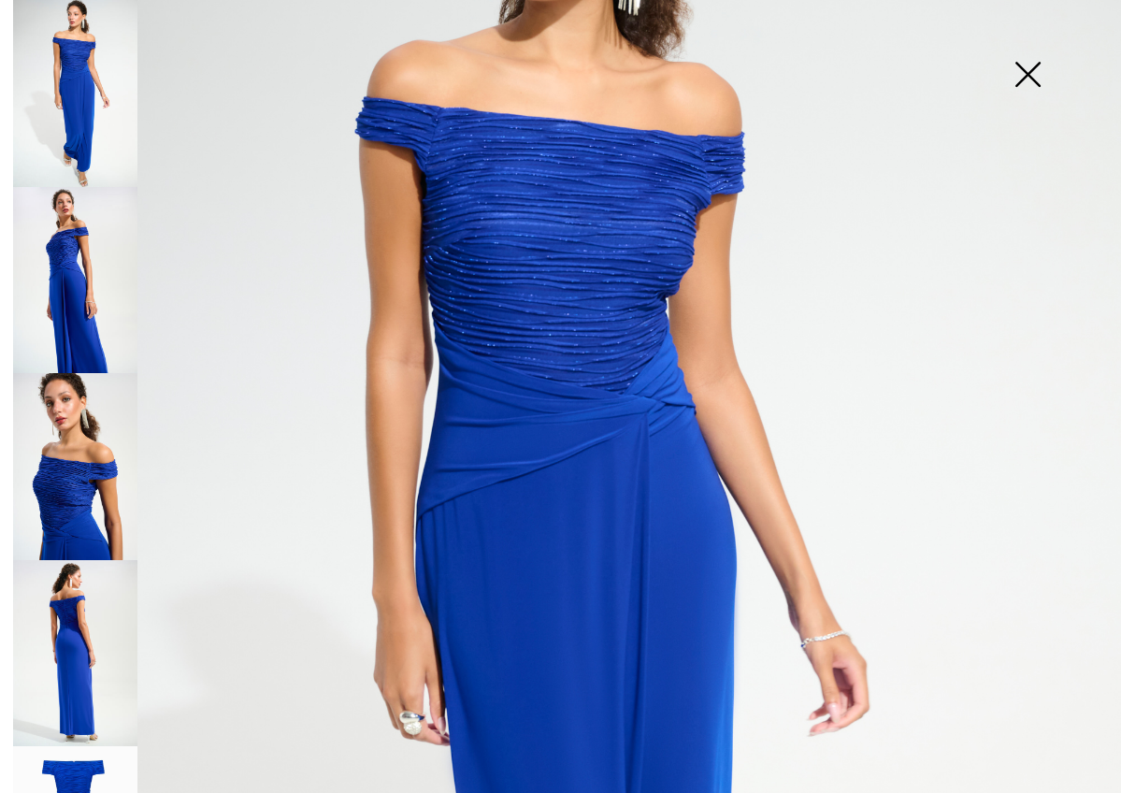
click at [83, 628] on img at bounding box center [75, 653] width 124 height 187
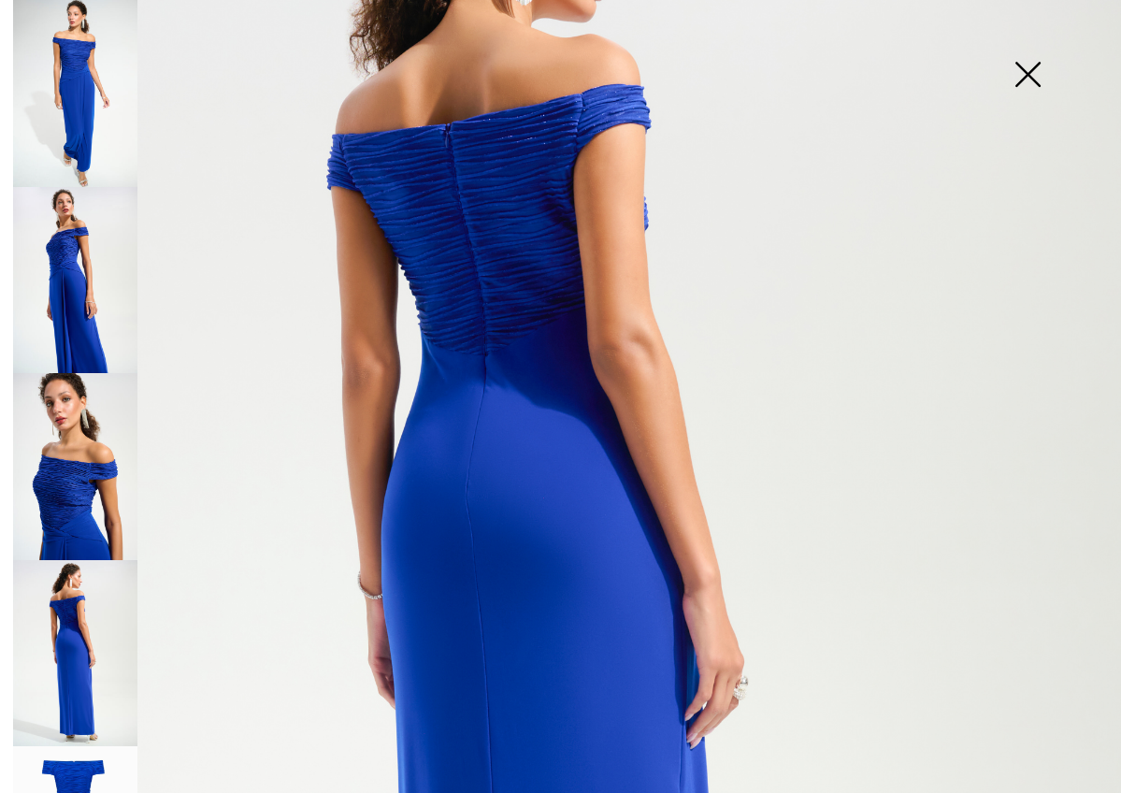
scroll to position [231, 0]
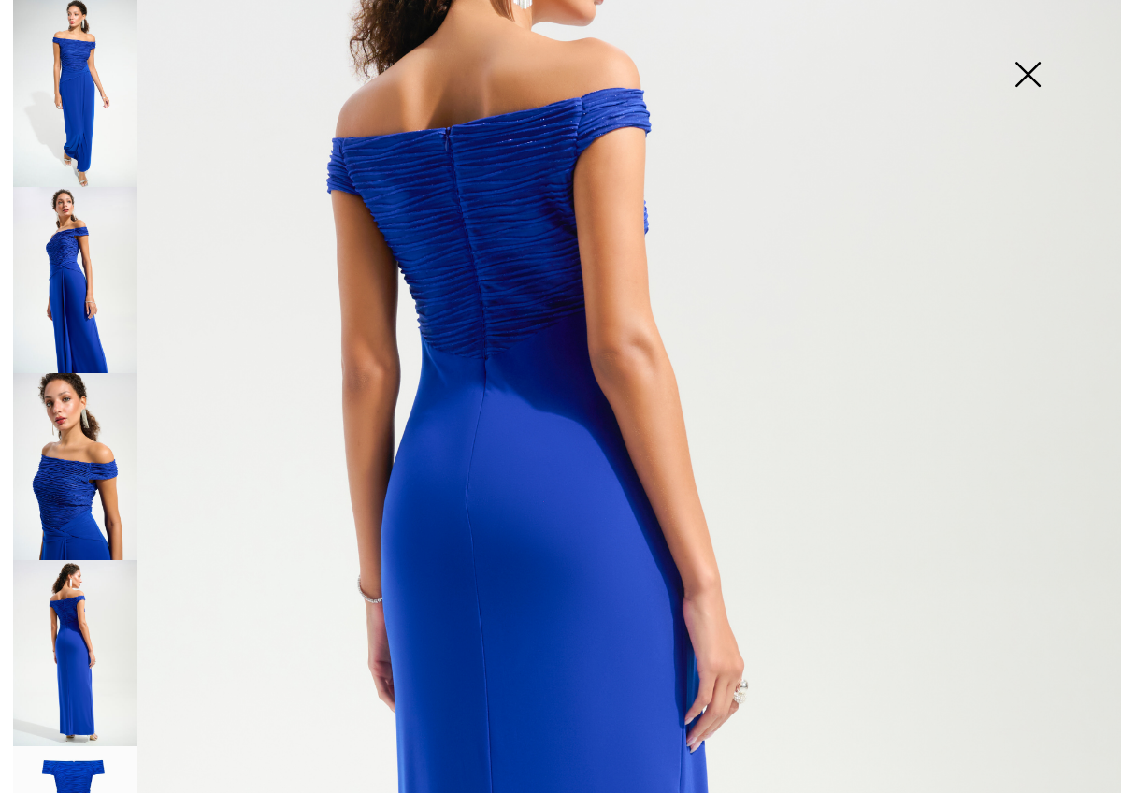
click at [68, 256] on img at bounding box center [75, 280] width 124 height 187
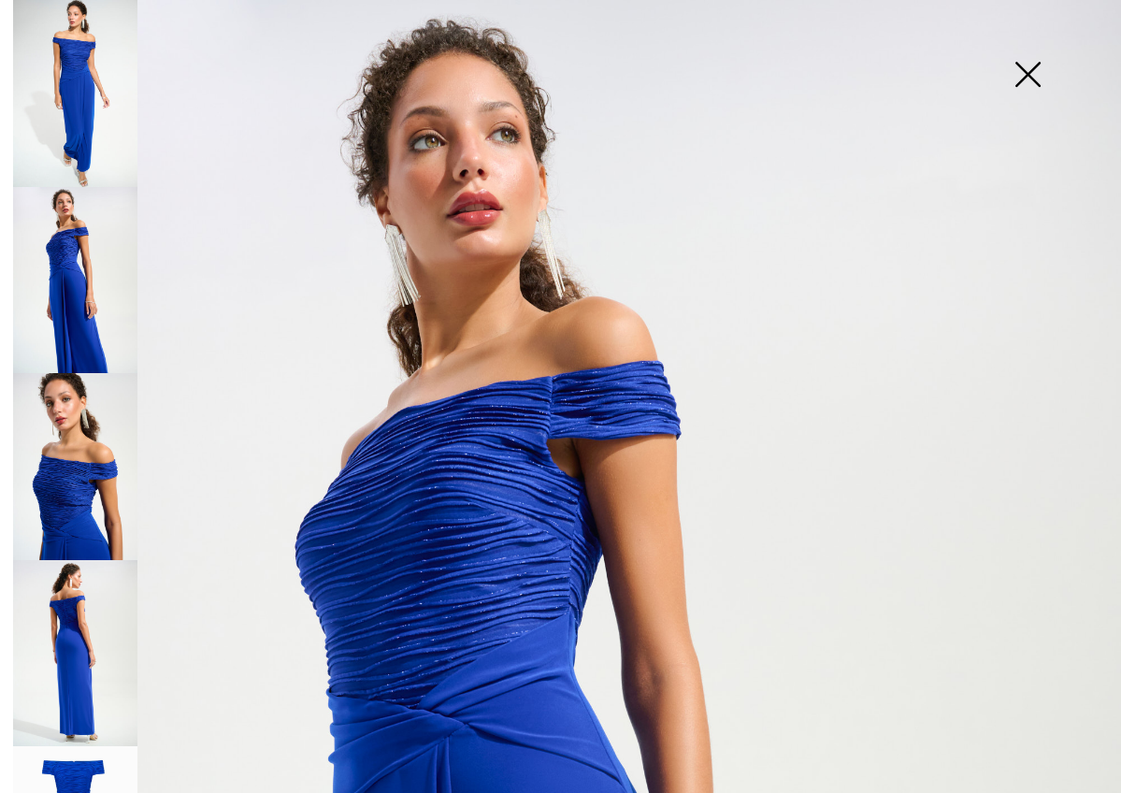
scroll to position [0, 0]
click at [1025, 68] on img at bounding box center [1026, 76] width 93 height 96
